Goal: Information Seeking & Learning: Find specific page/section

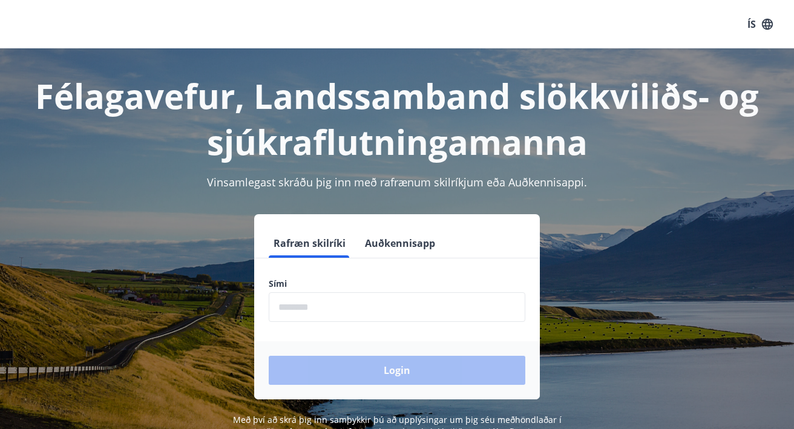
click at [372, 316] on input "phone" at bounding box center [397, 307] width 257 height 30
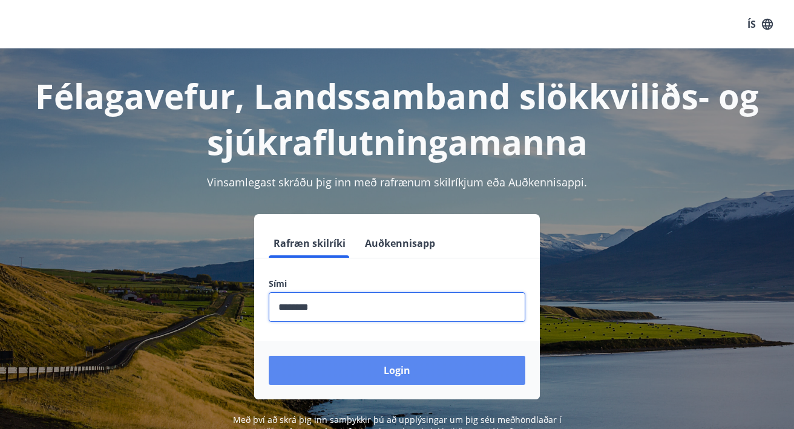
type input "********"
click at [407, 372] on button "Login" at bounding box center [397, 370] width 257 height 29
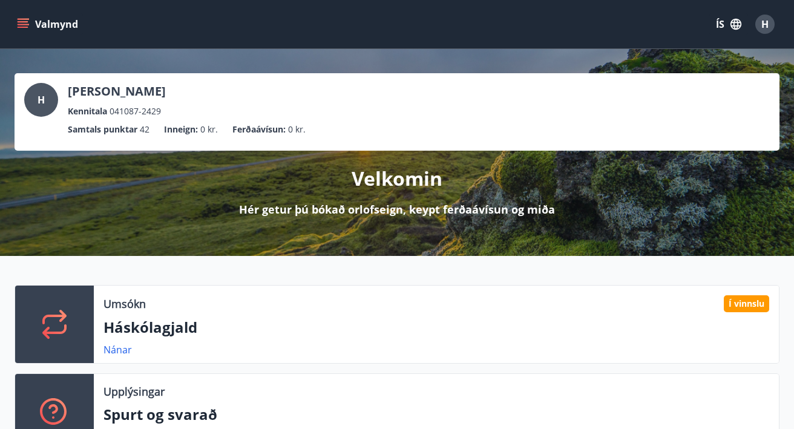
click at [22, 21] on icon "menu" at bounding box center [23, 21] width 11 height 1
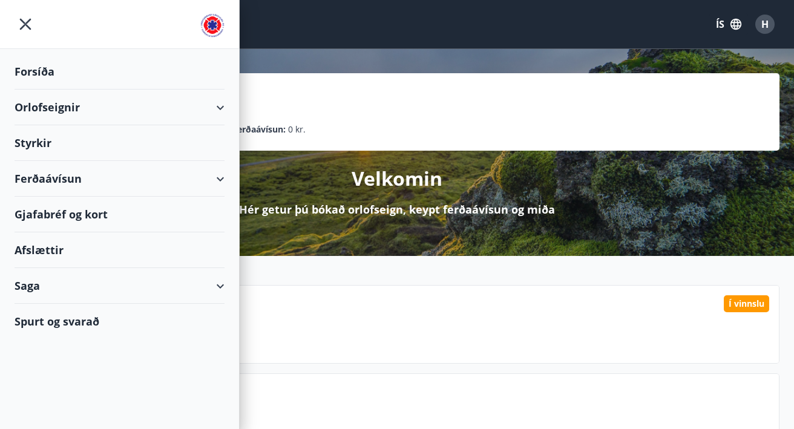
click at [30, 71] on div "Forsíða" at bounding box center [120, 72] width 210 height 36
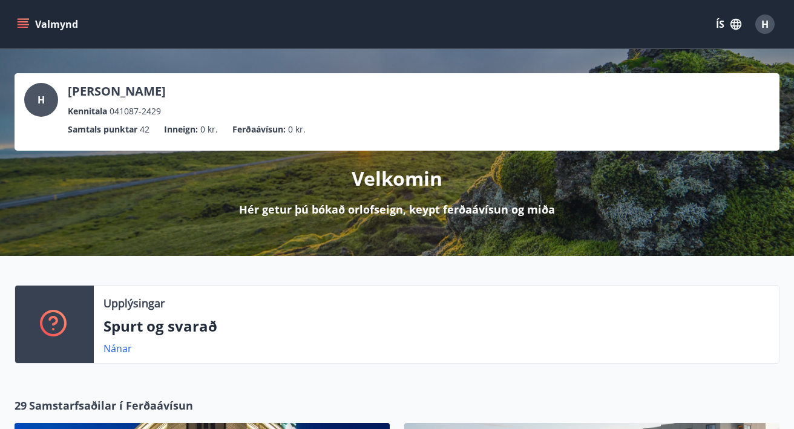
click at [13, 16] on div "Valmynd ÍS H" at bounding box center [397, 24] width 794 height 48
click at [18, 19] on icon "menu" at bounding box center [24, 19] width 13 height 1
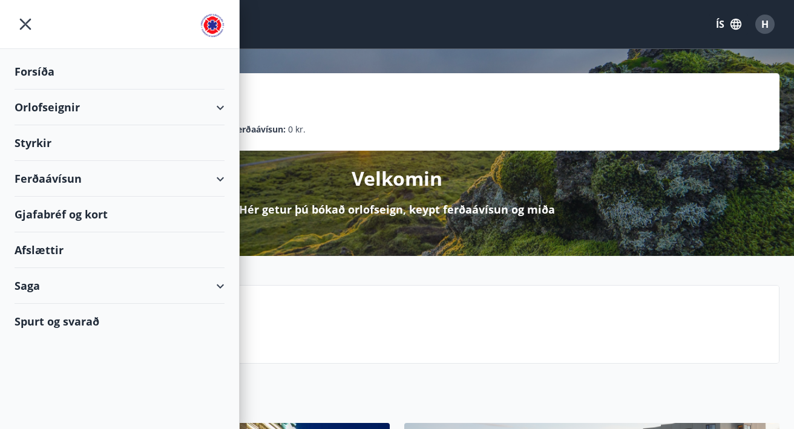
click at [215, 291] on div "Saga" at bounding box center [120, 286] width 210 height 36
click at [85, 324] on div "Spurt og svarað" at bounding box center [120, 321] width 210 height 35
